Goal: Information Seeking & Learning: Compare options

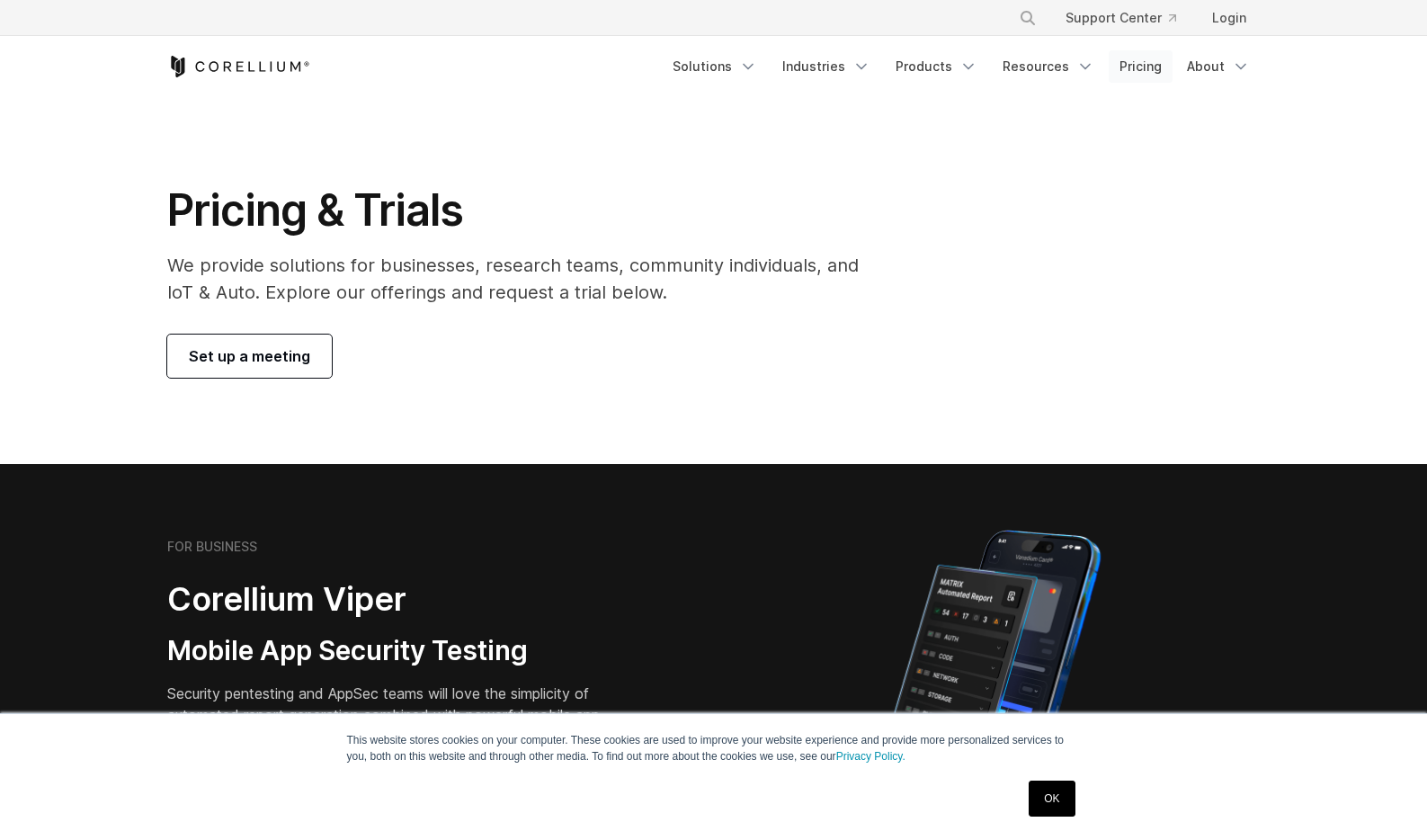
click at [1146, 68] on link "Pricing" at bounding box center [1141, 66] width 64 height 32
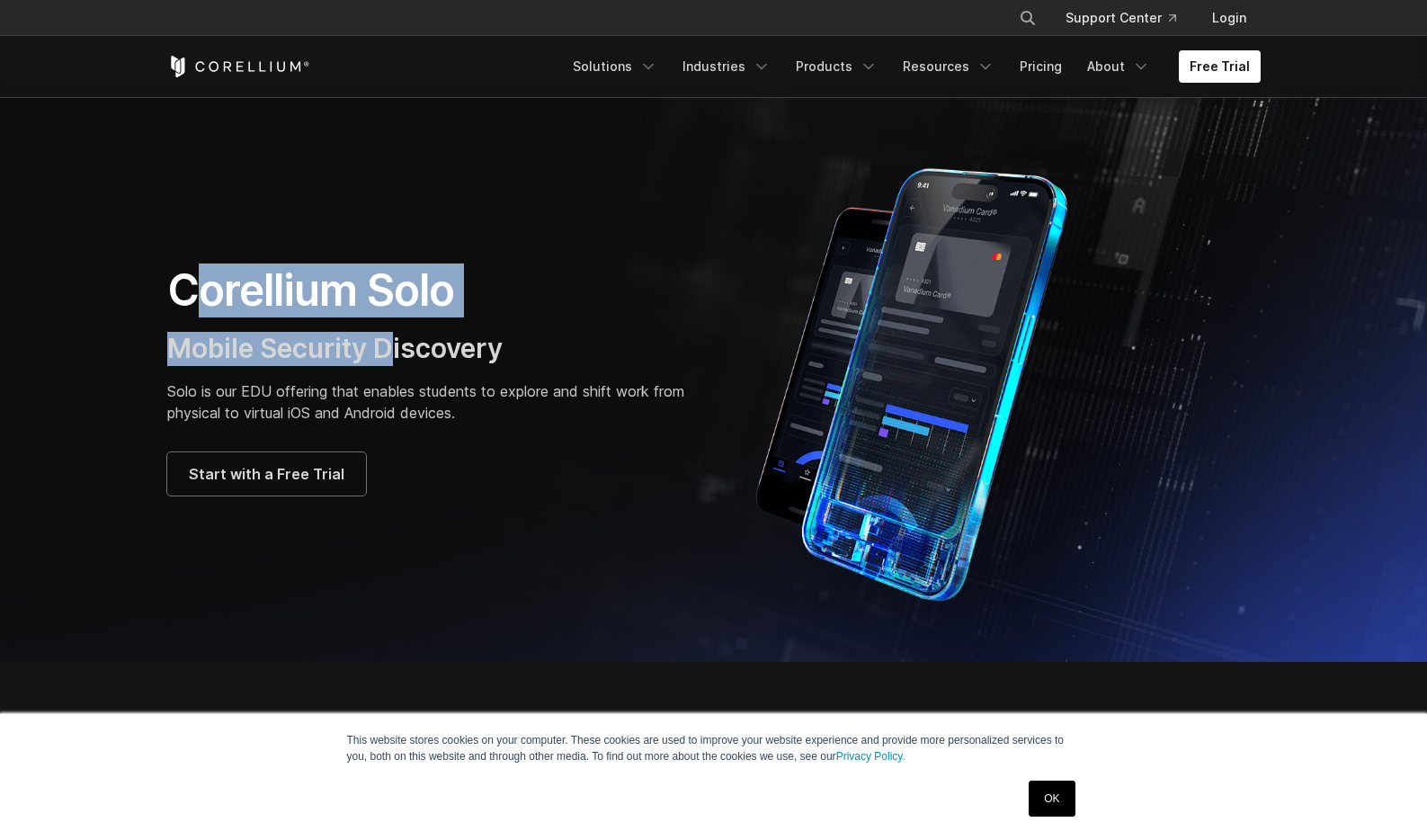
drag, startPoint x: 209, startPoint y: 301, endPoint x: 393, endPoint y: 334, distance: 186.9
click at [393, 334] on div "Corellium Solo Mobile Security Discovery Solo is our EDU offering that enables …" at bounding box center [431, 379] width 528 height 231
click at [393, 334] on span "Mobile Security Discovery" at bounding box center [335, 348] width 335 height 32
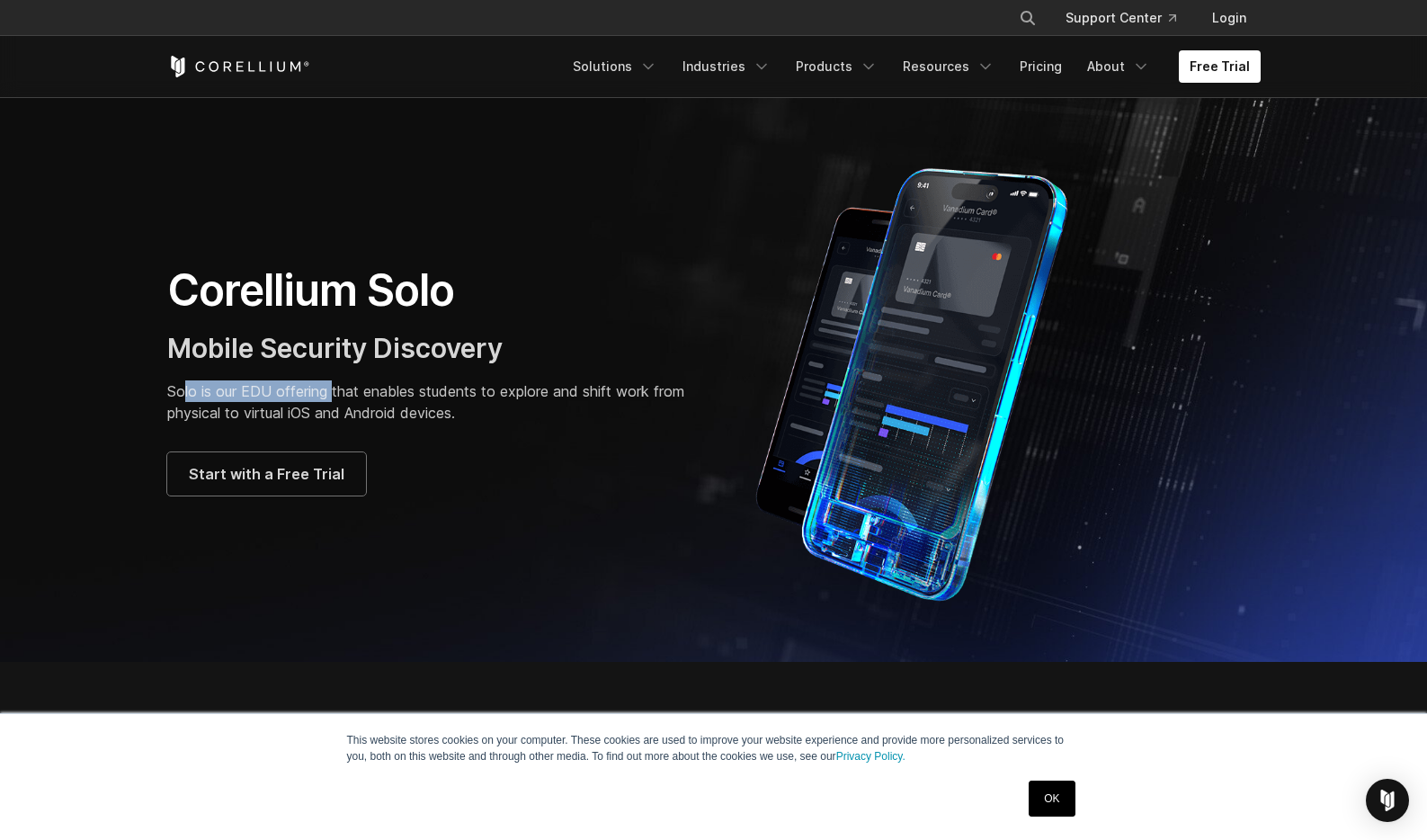
drag, startPoint x: 183, startPoint y: 393, endPoint x: 334, endPoint y: 393, distance: 151.0
click at [334, 393] on p "Solo is our EDU offering that enables students to explore and shift work from p…" at bounding box center [431, 402] width 528 height 43
click at [396, 390] on p "Solo is our EDU offering that enables students to explore and shift work from p…" at bounding box center [431, 402] width 528 height 43
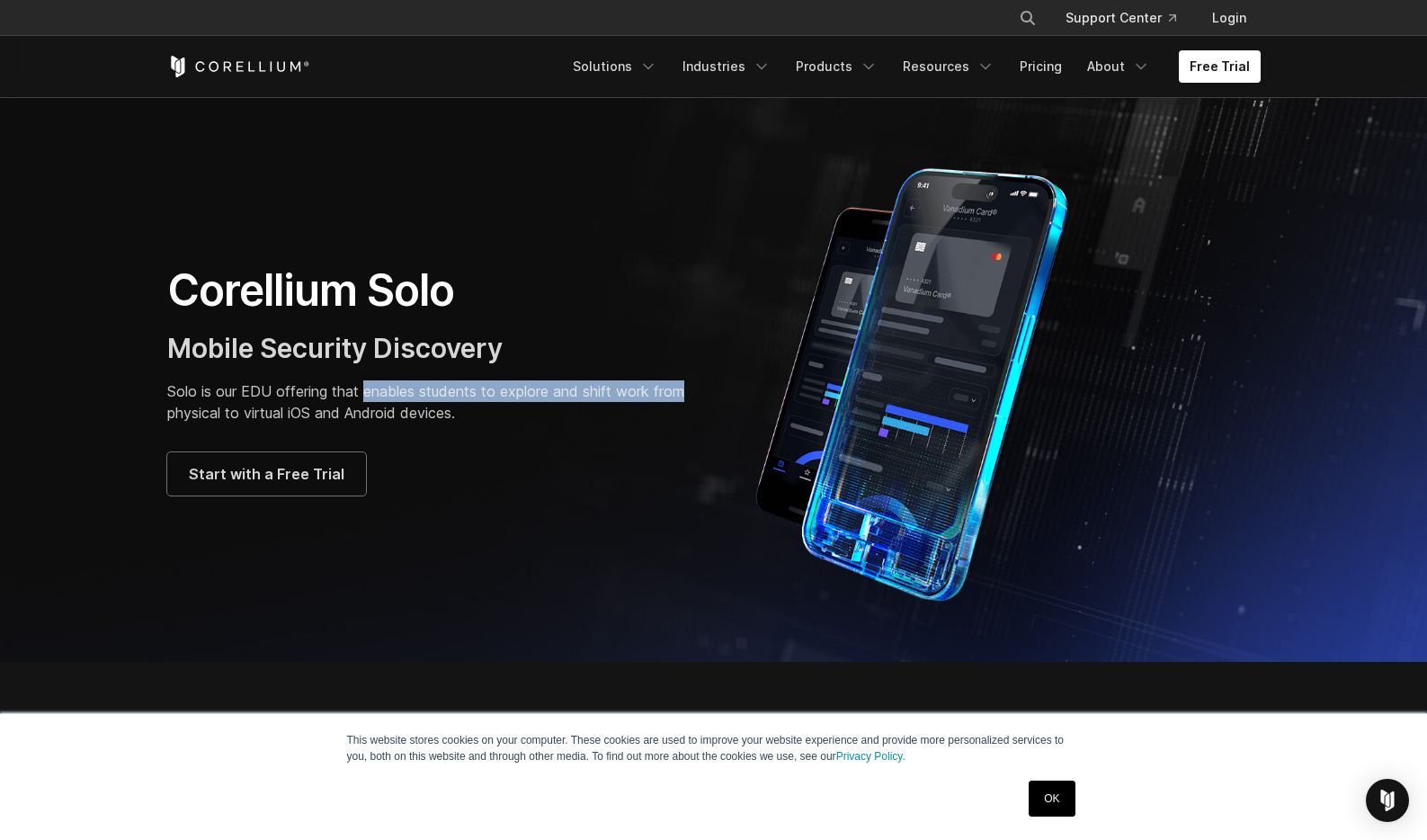
drag, startPoint x: 396, startPoint y: 390, endPoint x: 658, endPoint y: 394, distance: 262.0
click at [658, 394] on p "Solo is our EDU offering that enables students to explore and shift work from p…" at bounding box center [431, 402] width 528 height 43
click at [571, 412] on p "Solo is our EDU offering that enables students to explore and shift work from p…" at bounding box center [431, 402] width 528 height 43
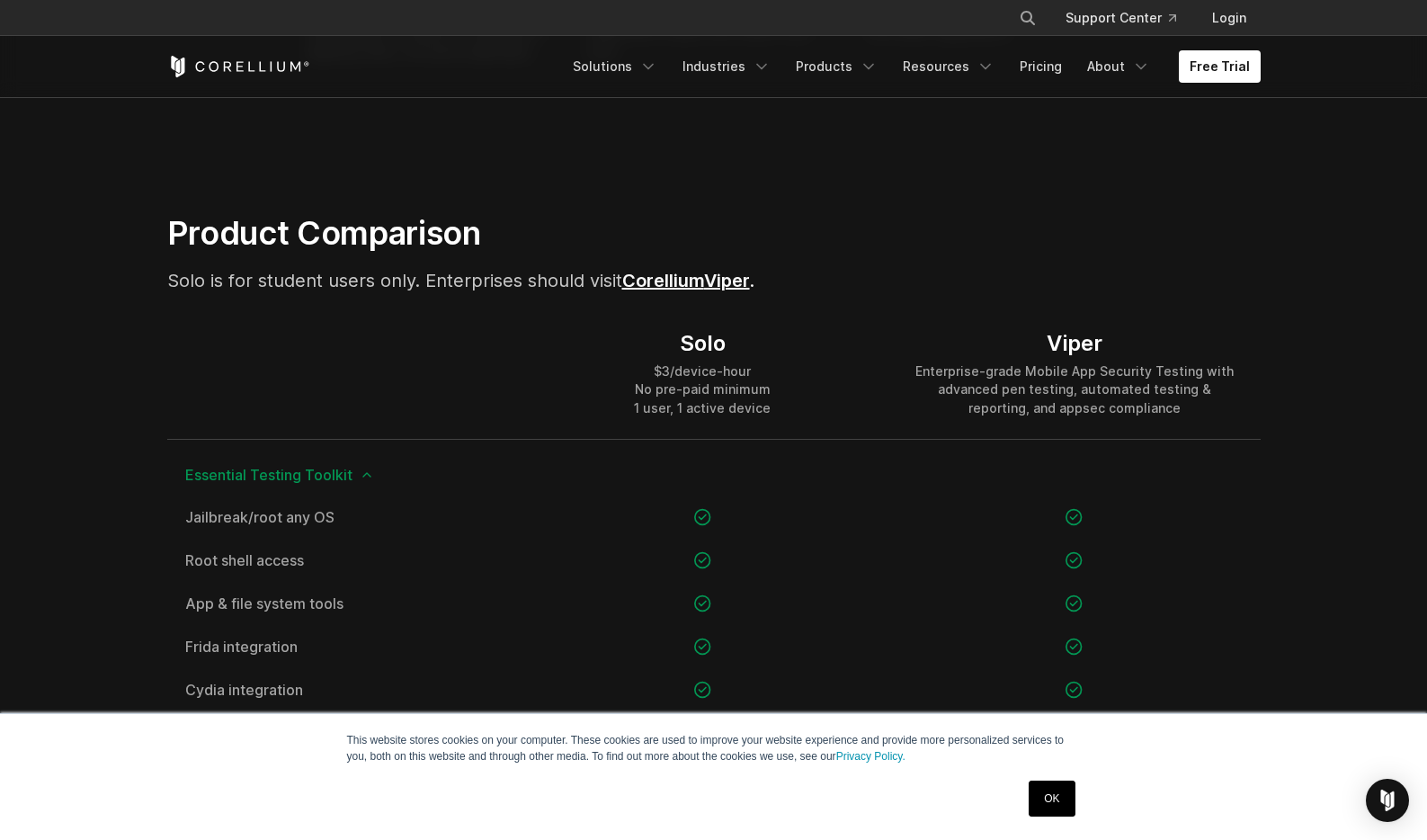
scroll to position [1107, 0]
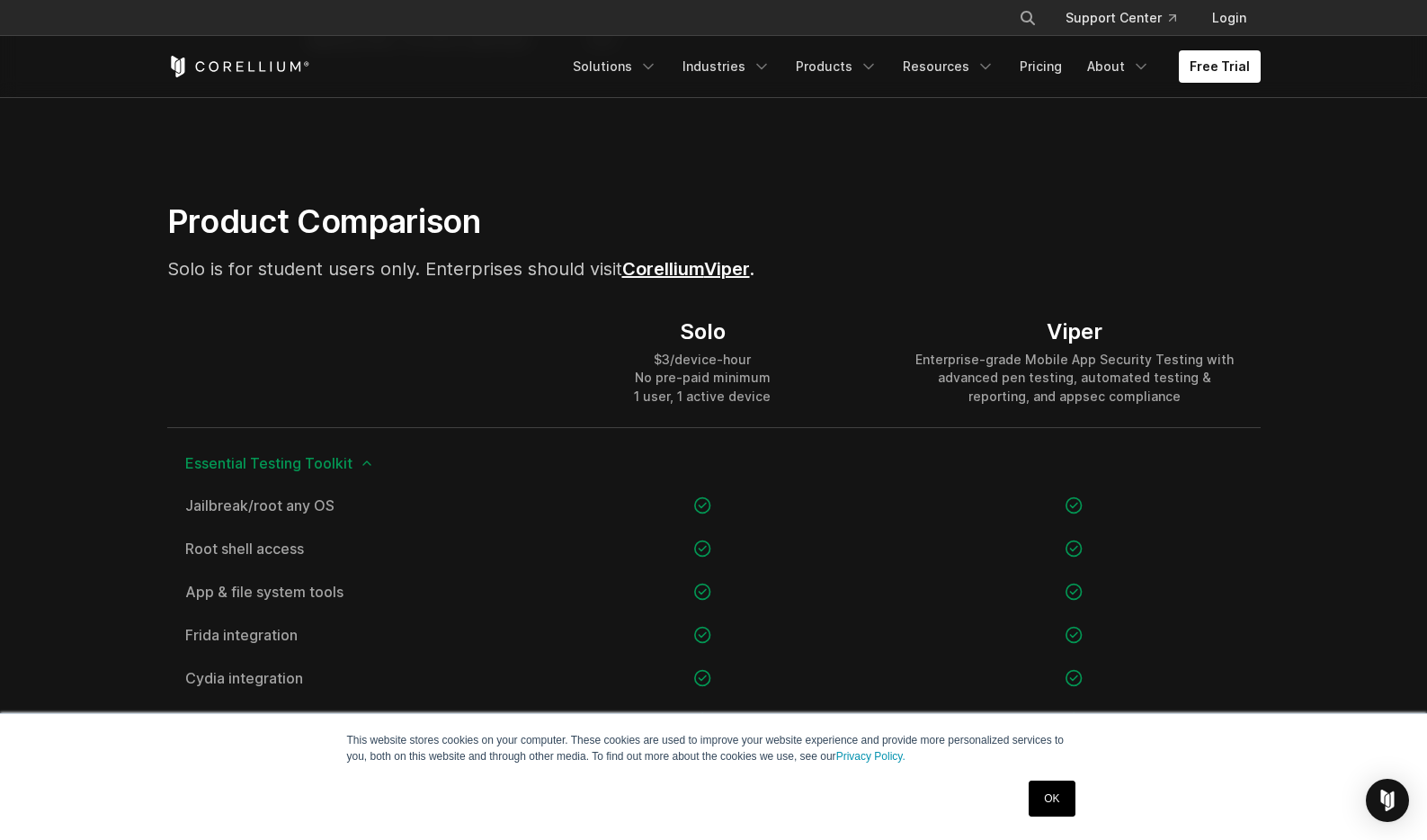
click at [249, 263] on span "Solo is for student users only. Enterprises should visit Corellium" at bounding box center [436, 268] width 537 height 22
drag, startPoint x: 249, startPoint y: 263, endPoint x: 437, endPoint y: 264, distance: 188.0
click at [437, 264] on span "Solo is for student users only. Enterprises should visit Corellium" at bounding box center [436, 268] width 537 height 22
click at [412, 266] on span "Solo is for student users only. Enterprises should visit Corellium" at bounding box center [436, 268] width 537 height 22
drag, startPoint x: 412, startPoint y: 266, endPoint x: 532, endPoint y: 283, distance: 121.2
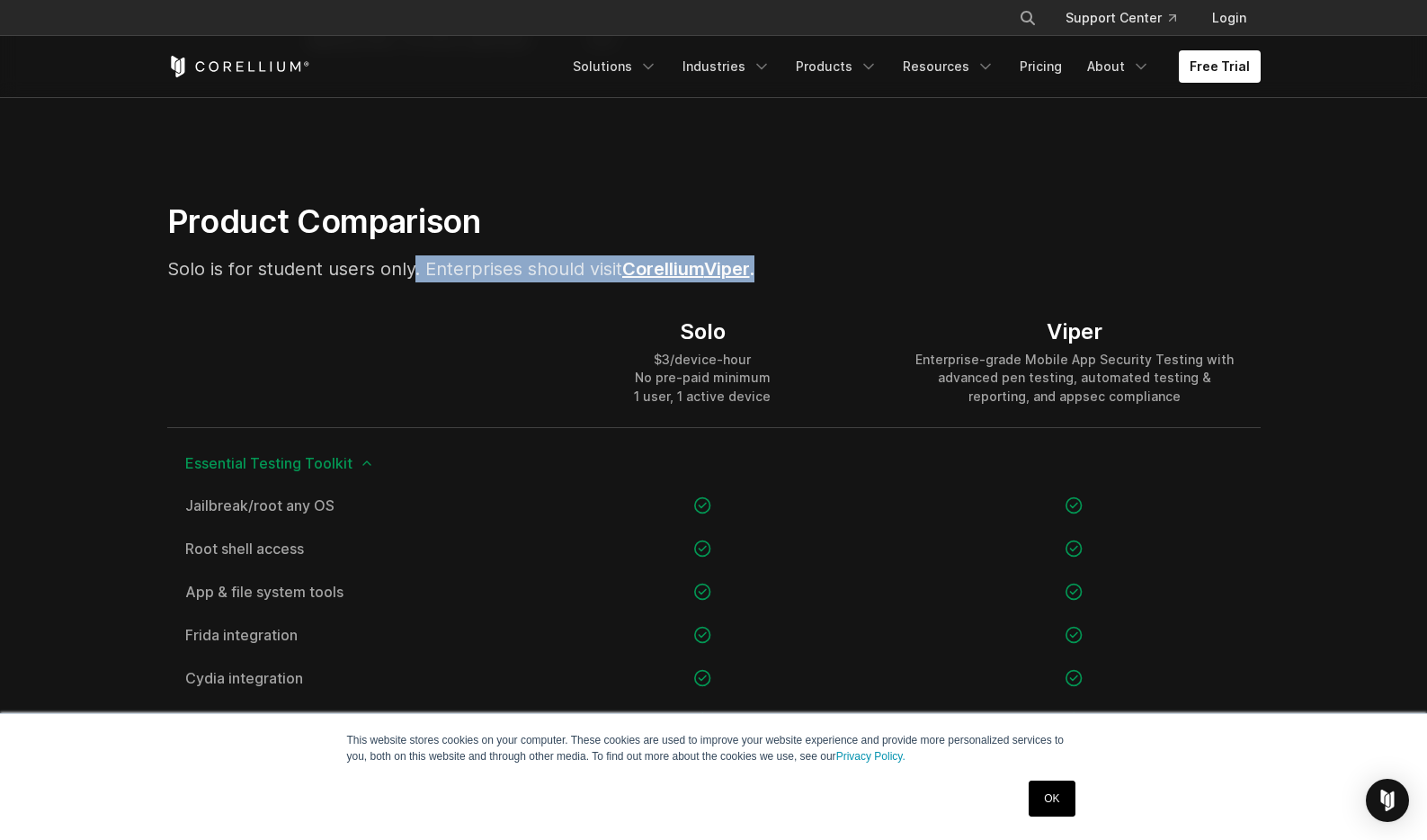
click at [532, 283] on div "Product Comparison Solo is for student users only. Enterprises should visit Cor…" at bounding box center [525, 249] width 752 height 95
click at [662, 261] on link "Corellium" at bounding box center [662, 268] width 82 height 22
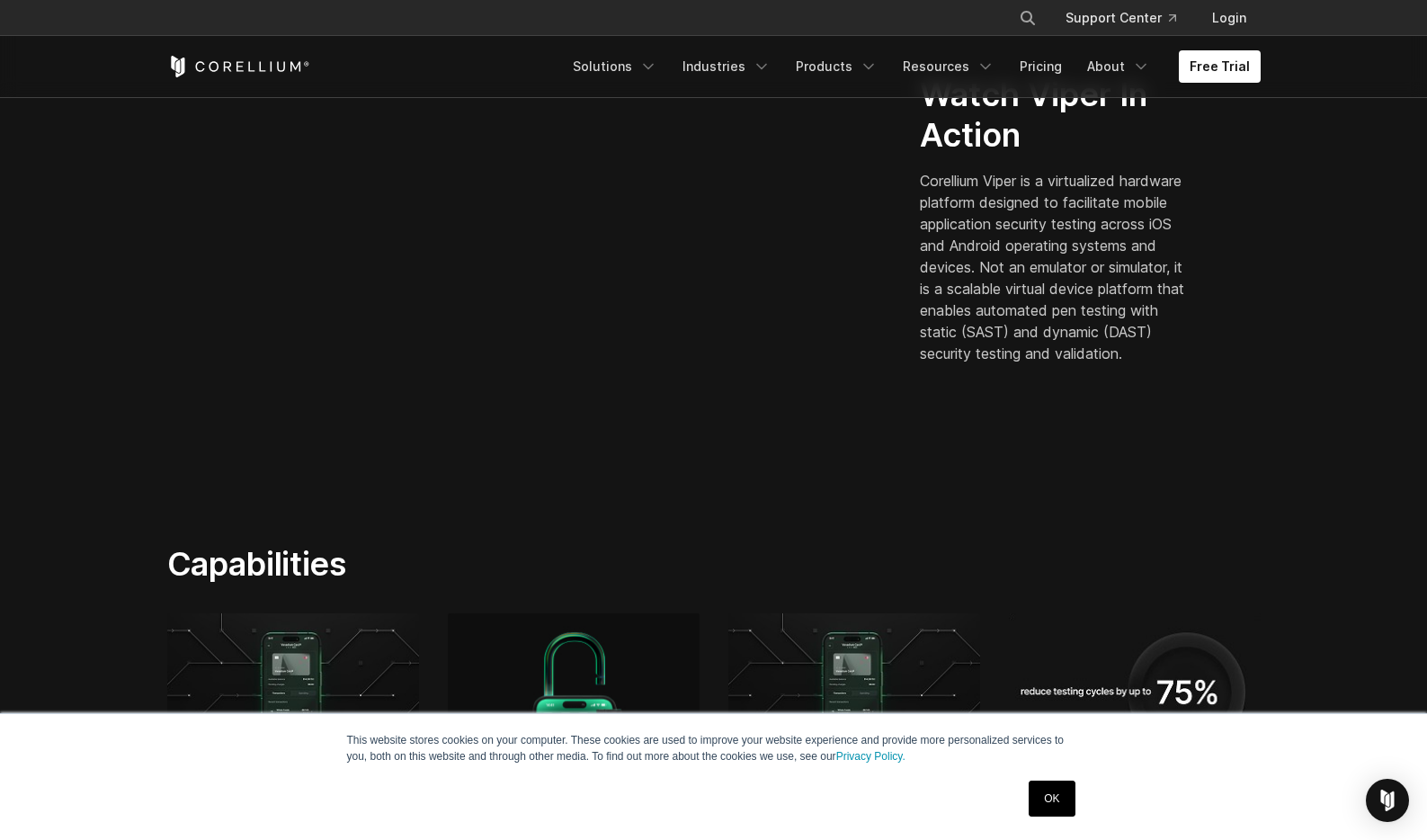
scroll to position [1208, 0]
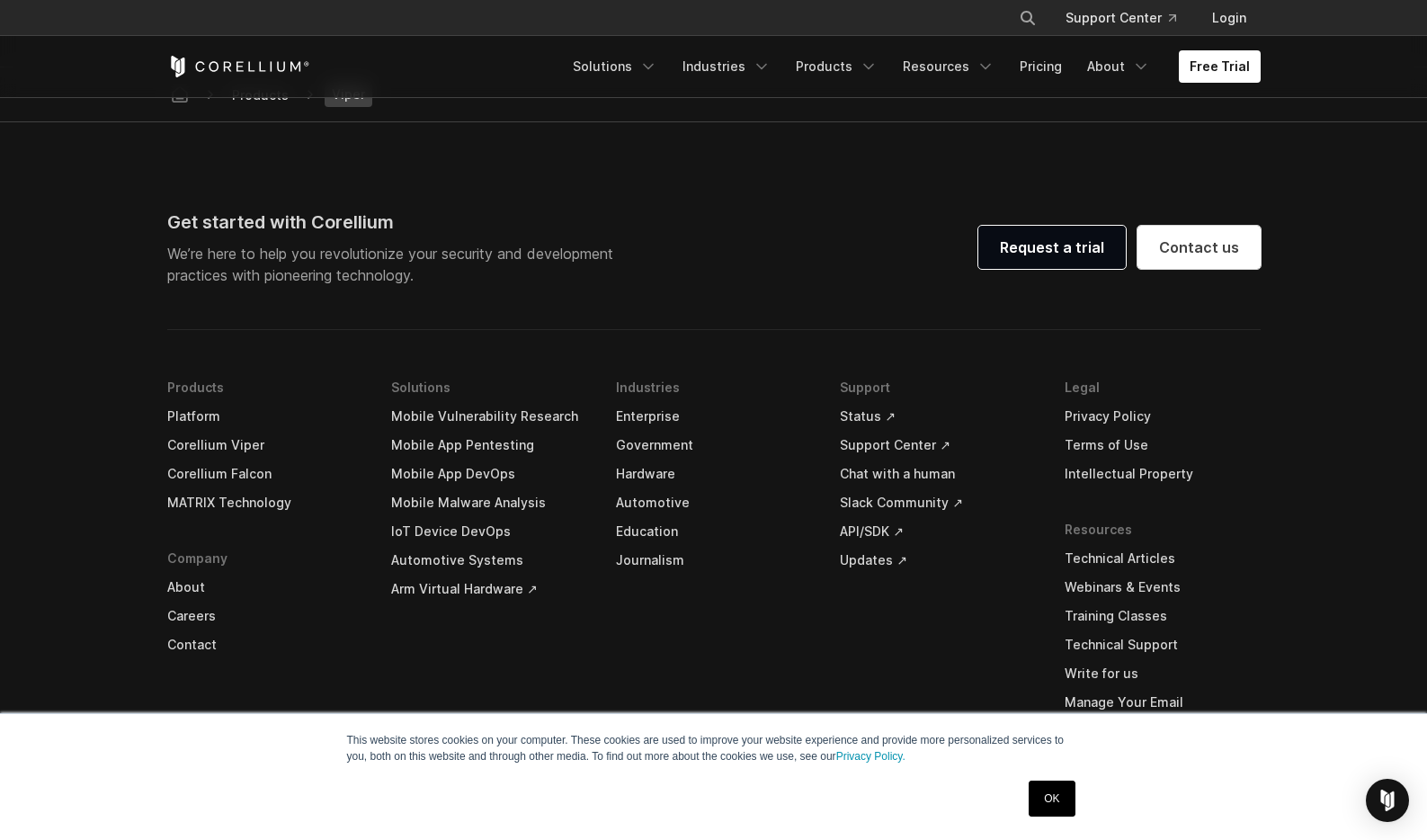
scroll to position [5211, 0]
